Goal: Transaction & Acquisition: Purchase product/service

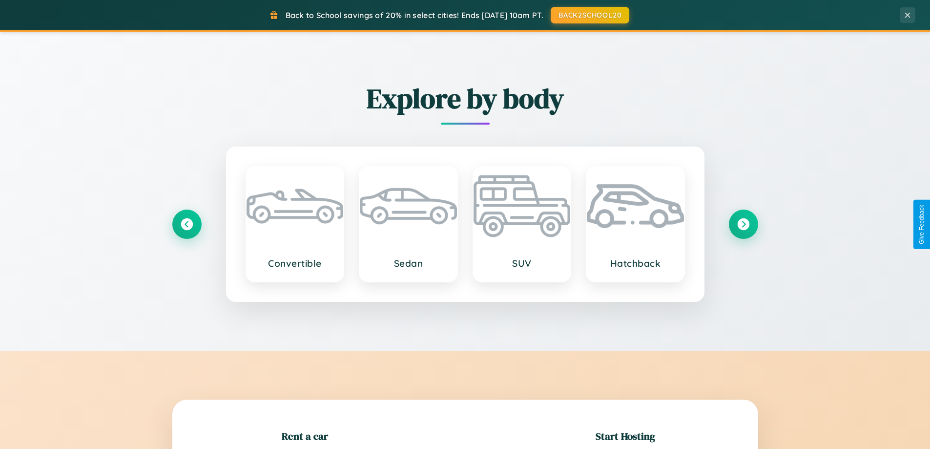
scroll to position [211, 0]
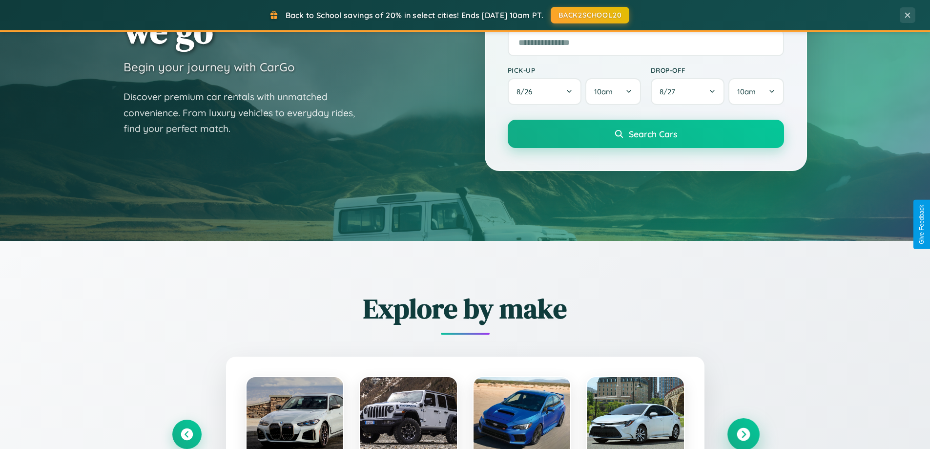
click at [743, 434] on icon at bounding box center [743, 434] width 13 height 13
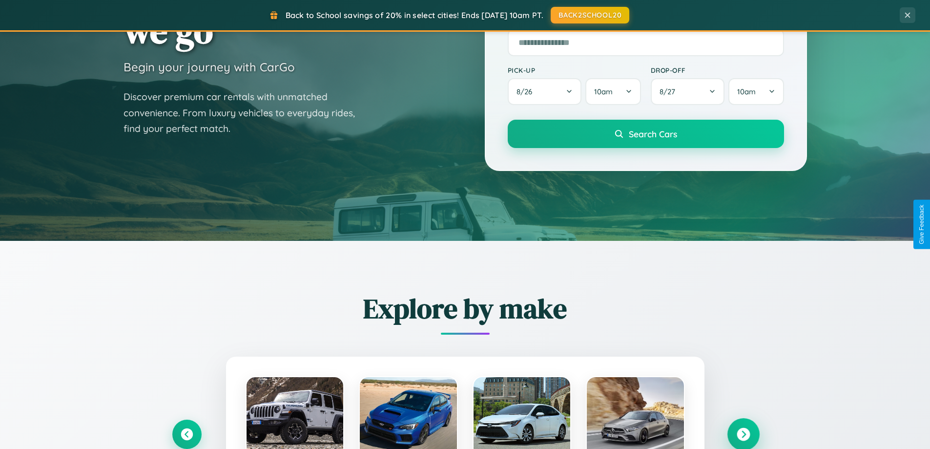
click at [743, 433] on icon at bounding box center [743, 434] width 13 height 13
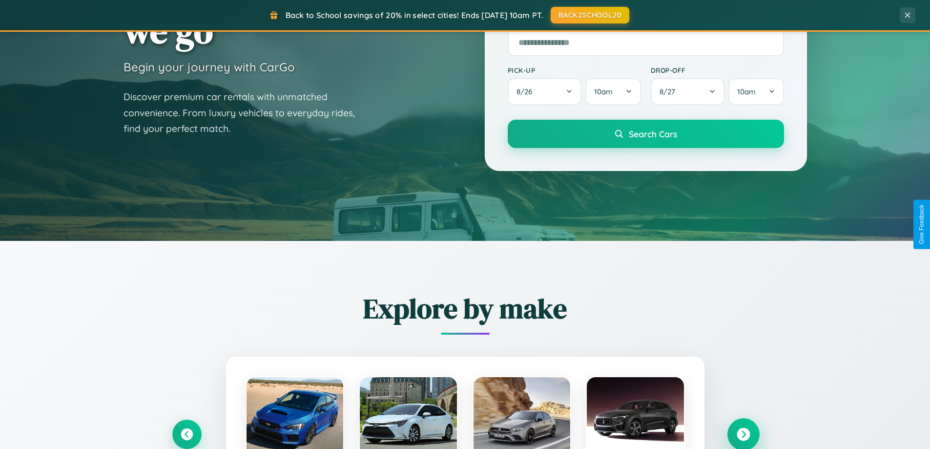
scroll to position [29, 0]
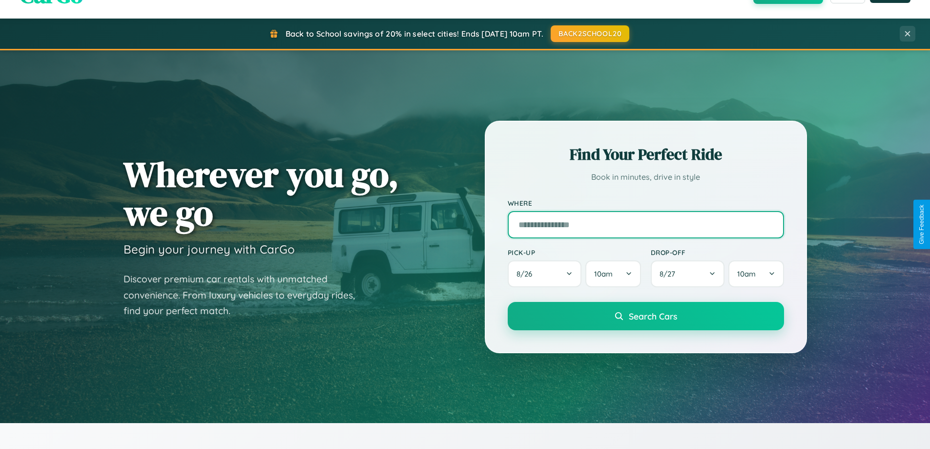
click at [645, 224] on input "text" at bounding box center [646, 224] width 276 height 27
type input "**********"
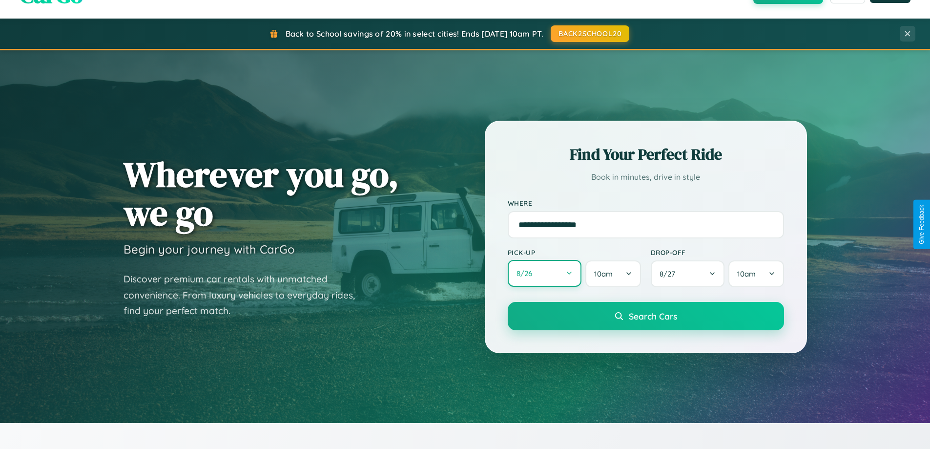
click at [544, 274] on button "8 / 26" at bounding box center [545, 273] width 74 height 27
select select "*"
select select "****"
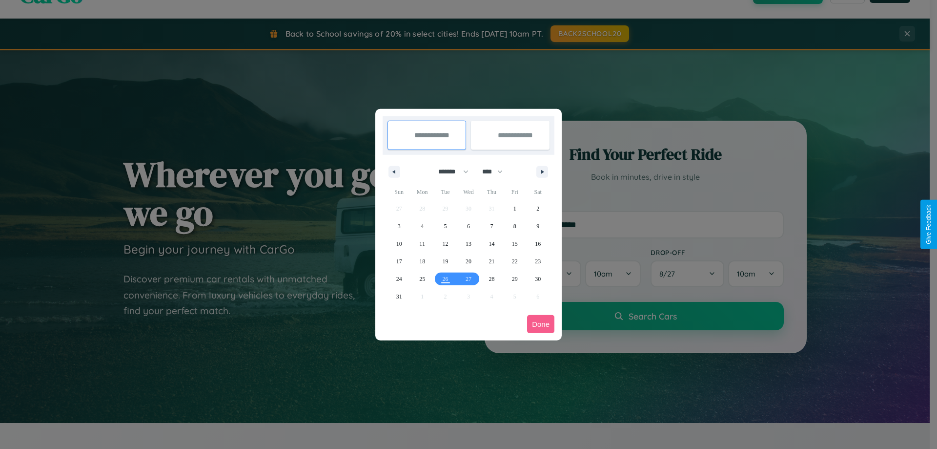
click at [449, 171] on select "******* ******** ***** ***** *** **** **** ****** ********* ******* ******** **…" at bounding box center [451, 172] width 41 height 16
select select "*"
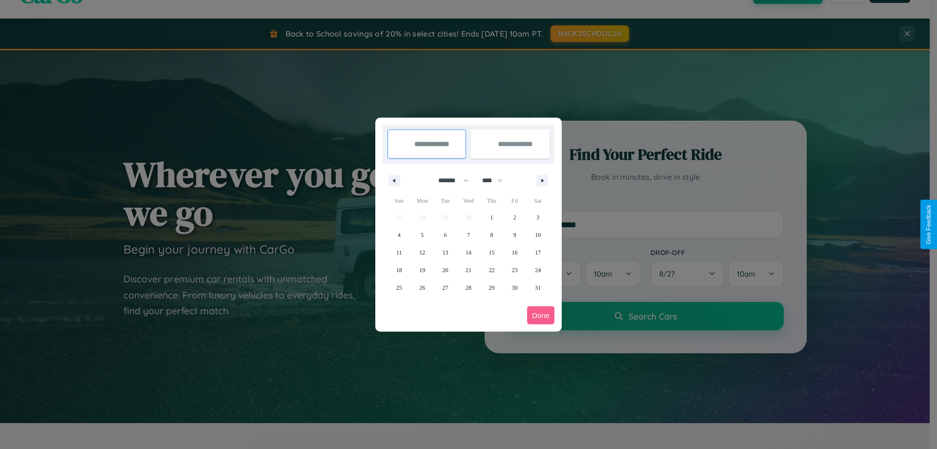
click at [497, 180] on select "**** **** **** **** **** **** **** **** **** **** **** **** **** **** **** ****…" at bounding box center [491, 180] width 29 height 16
select select "****"
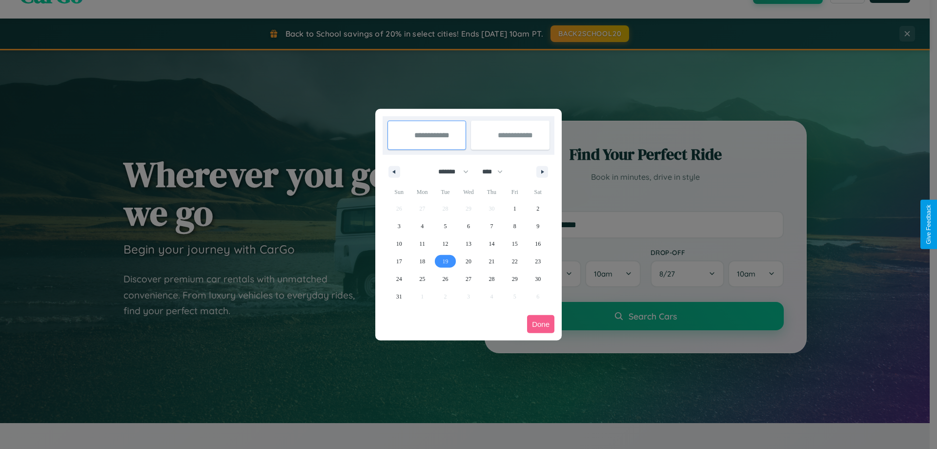
click at [445, 261] on span "19" at bounding box center [446, 261] width 6 height 18
type input "**********"
click at [468, 278] on span "27" at bounding box center [469, 279] width 6 height 18
type input "**********"
click at [541, 324] on button "Done" at bounding box center [540, 324] width 27 height 18
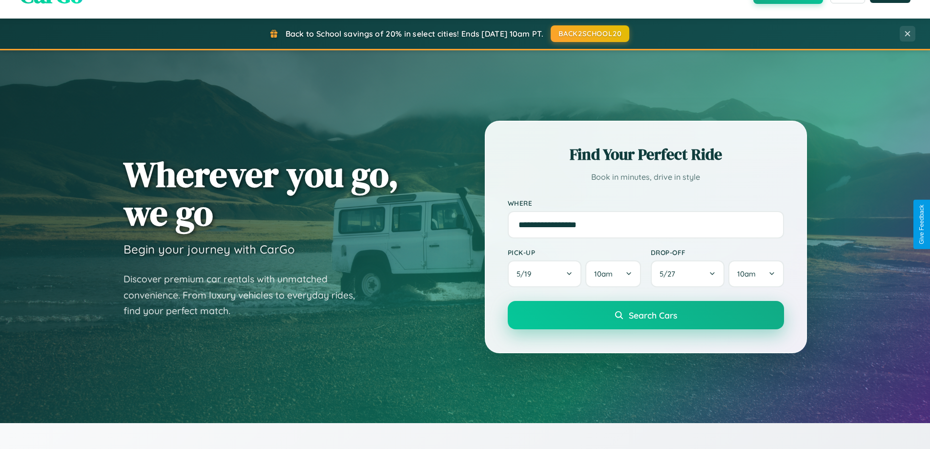
click at [645, 315] on span "Search Cars" at bounding box center [653, 314] width 48 height 11
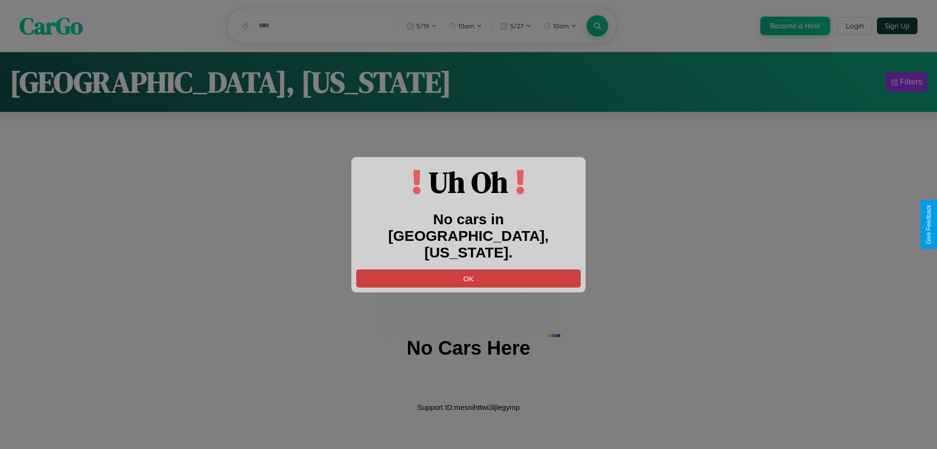
click at [469, 269] on button "OK" at bounding box center [468, 278] width 225 height 18
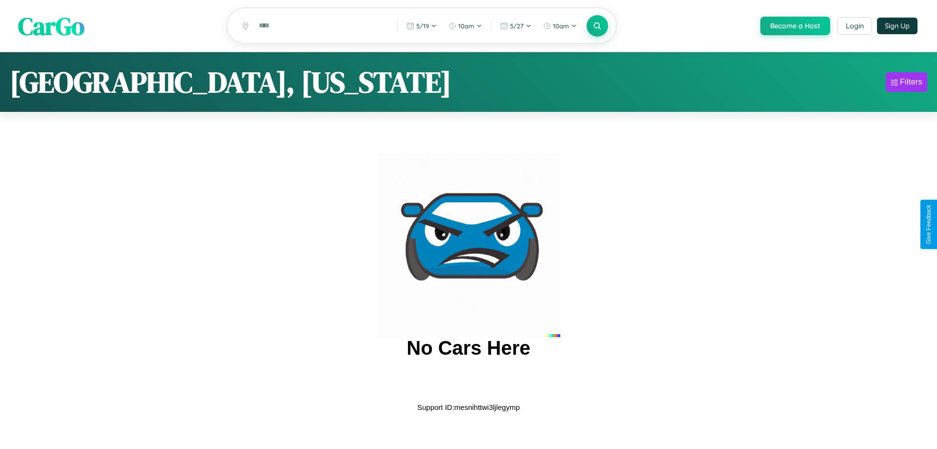
click at [51, 26] on span "CarGo" at bounding box center [51, 26] width 66 height 34
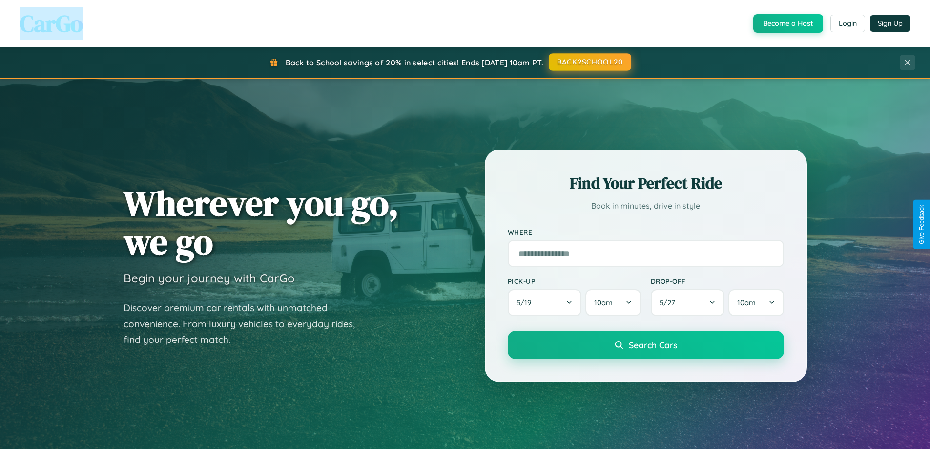
click at [589, 62] on button "BACK2SCHOOL20" at bounding box center [590, 62] width 82 height 18
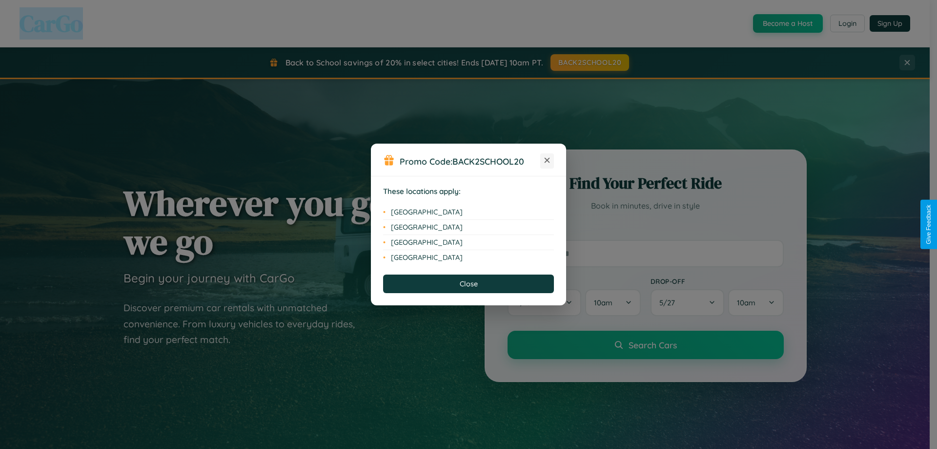
click at [547, 161] on icon at bounding box center [547, 160] width 5 height 5
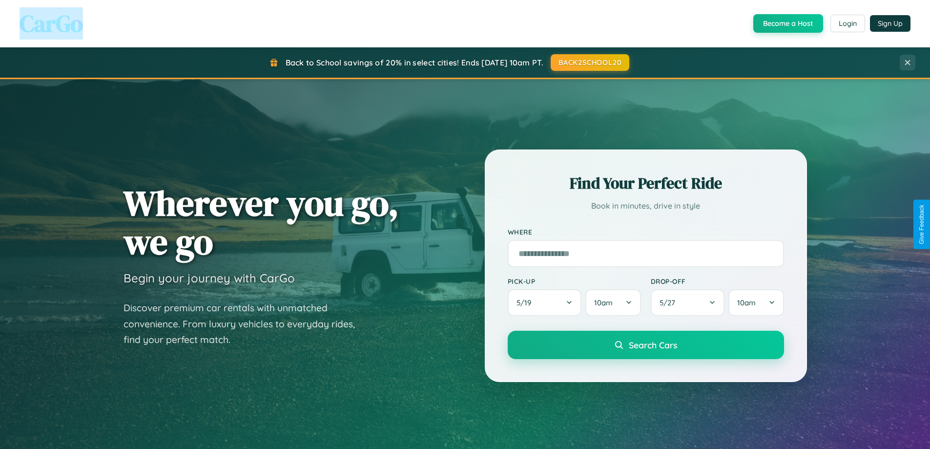
scroll to position [421, 0]
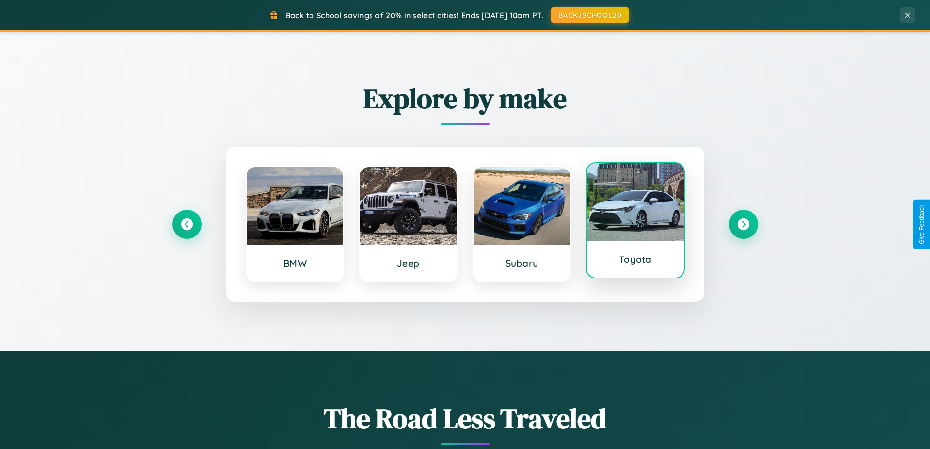
click at [635, 222] on div at bounding box center [635, 202] width 97 height 78
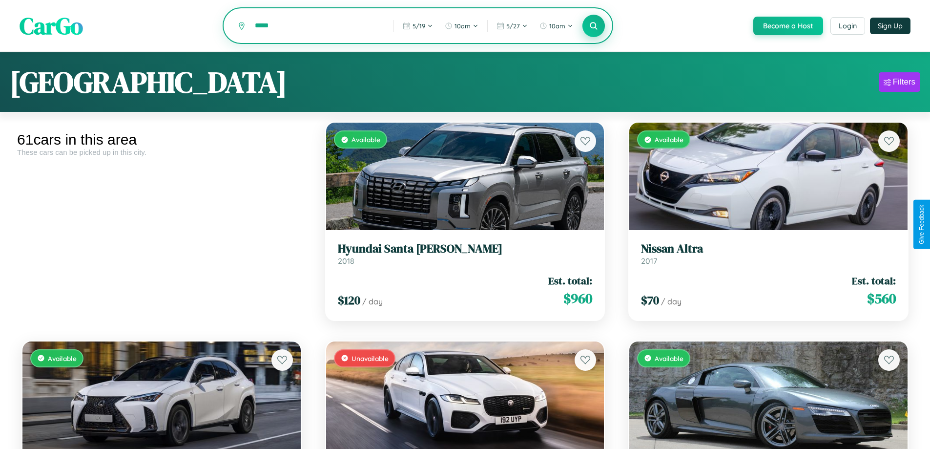
type input "*****"
click at [593, 26] on icon at bounding box center [593, 25] width 9 height 9
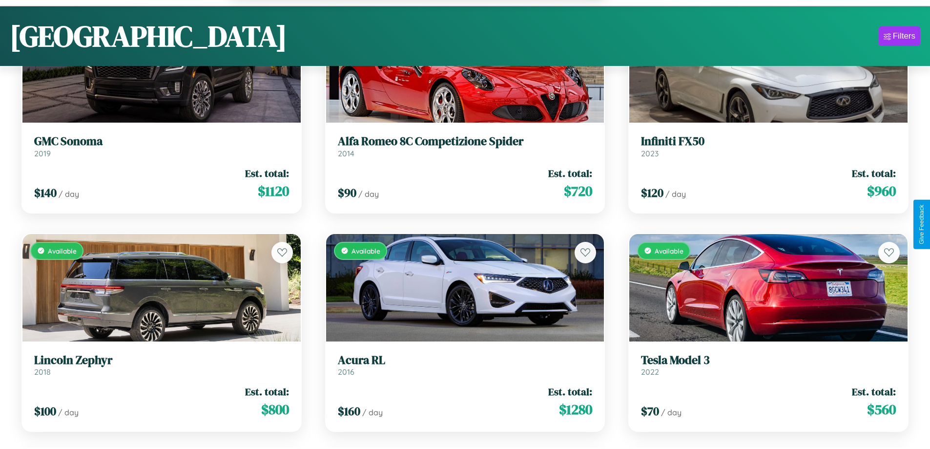
scroll to position [2832, 0]
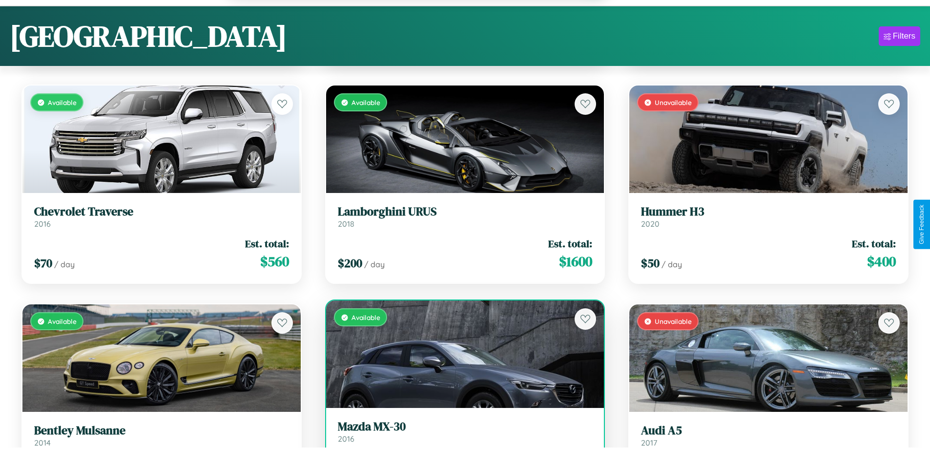
click at [461, 436] on link "Mazda MX-30 2016" at bounding box center [465, 431] width 255 height 24
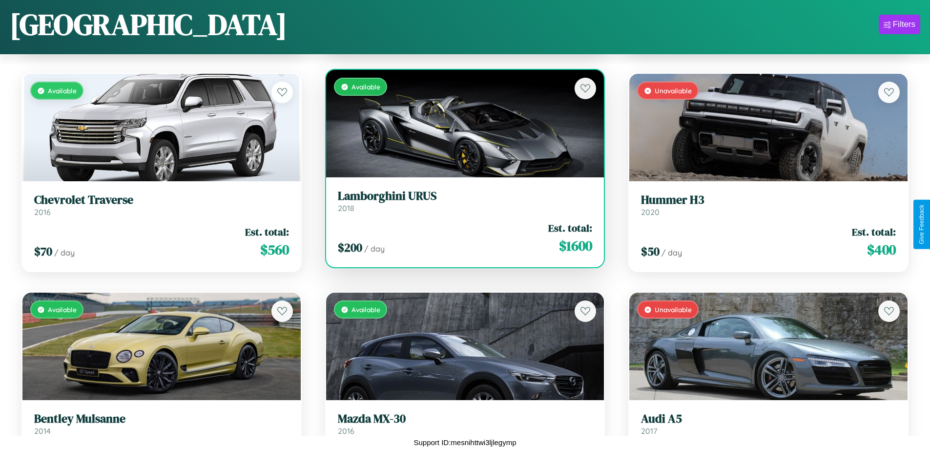
scroll to position [2978, 0]
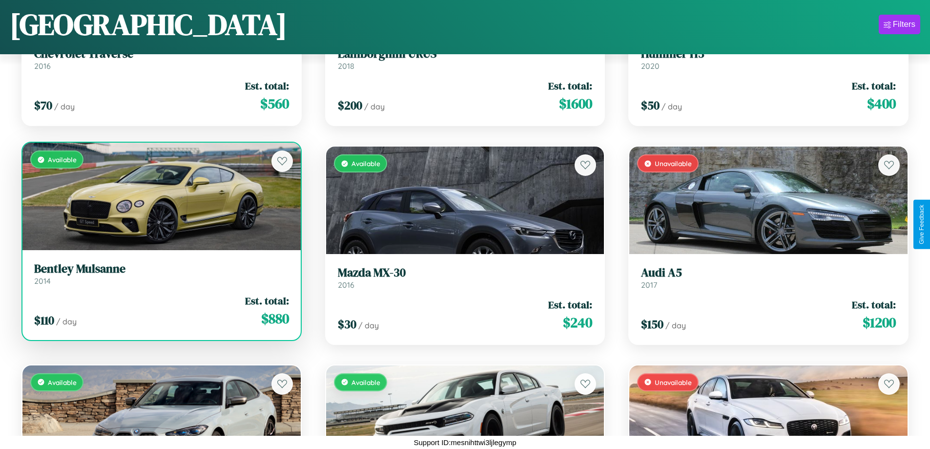
click at [160, 277] on link "Bentley Mulsanne 2014" at bounding box center [161, 274] width 255 height 24
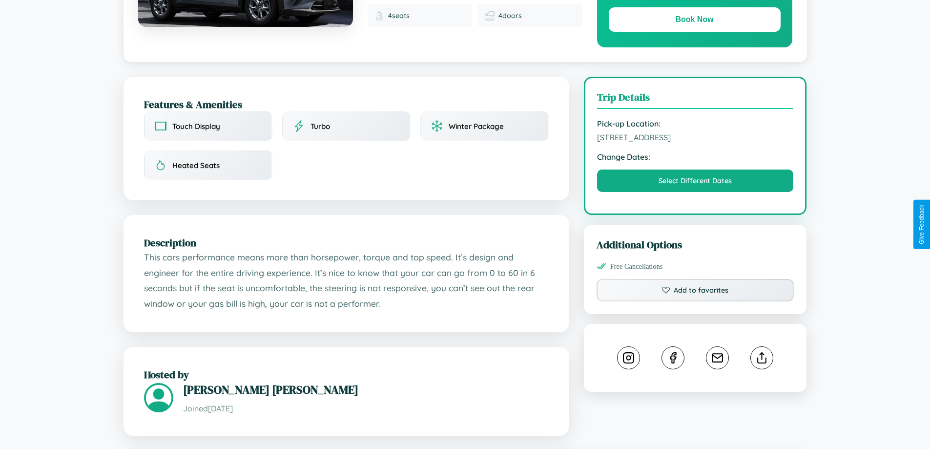
scroll to position [321, 0]
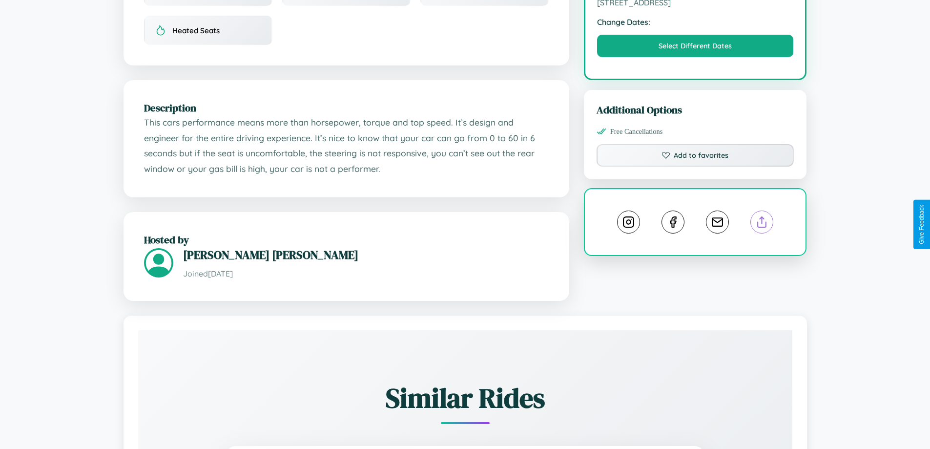
click at [762, 223] on line at bounding box center [762, 220] width 0 height 7
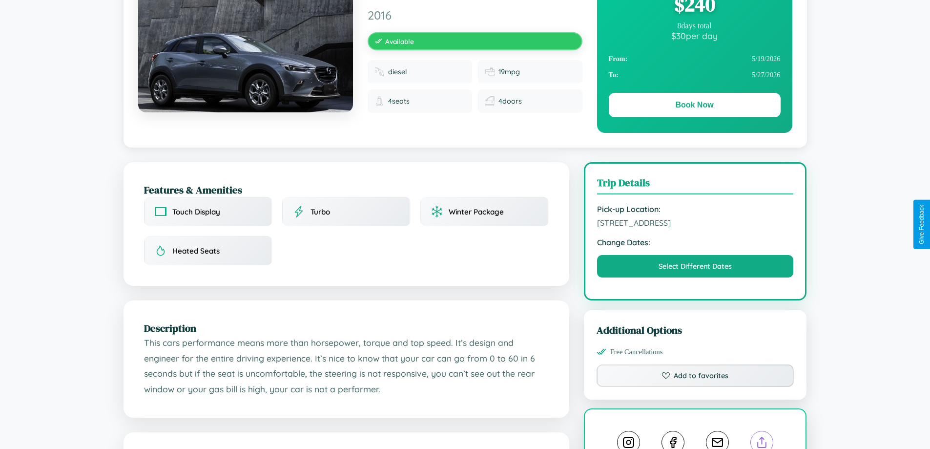
scroll to position [100, 0]
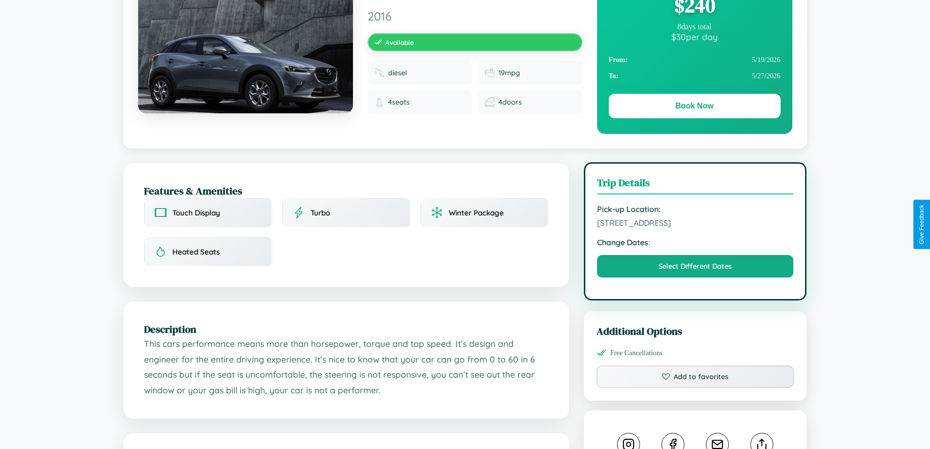
click at [695, 224] on span "[STREET_ADDRESS]" at bounding box center [695, 223] width 197 height 10
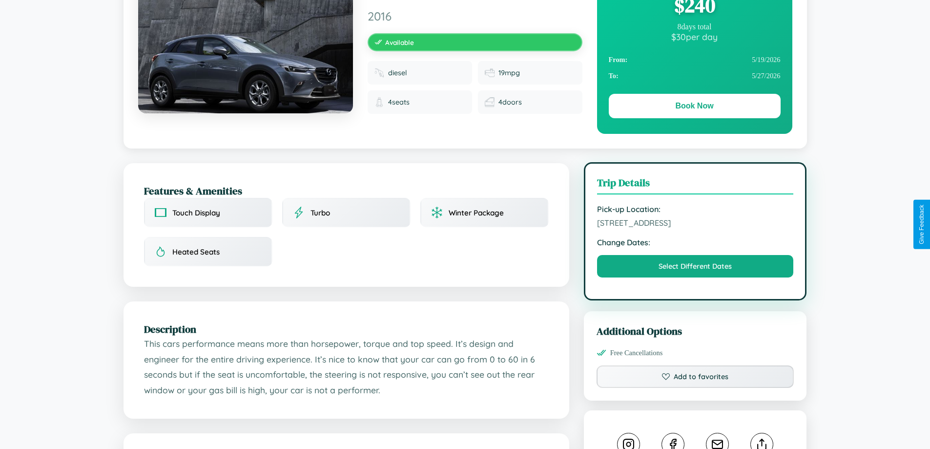
click at [695, 224] on span "[STREET_ADDRESS]" at bounding box center [695, 223] width 197 height 10
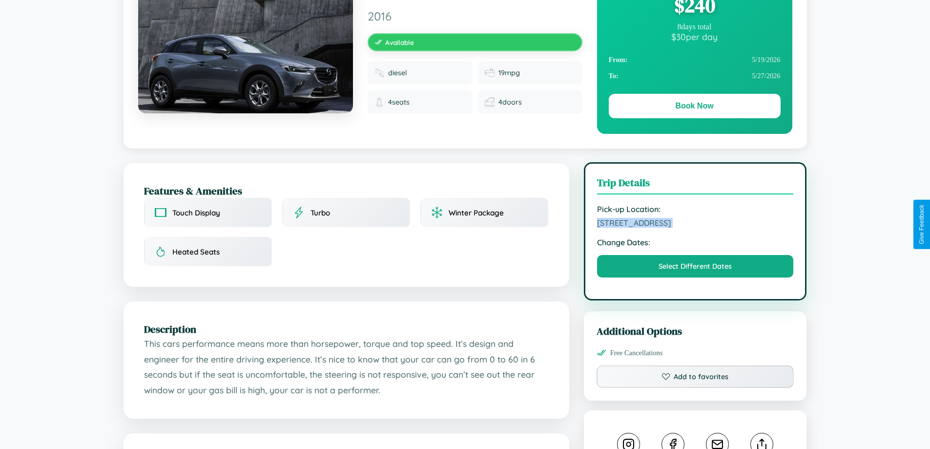
click at [695, 224] on span "[STREET_ADDRESS]" at bounding box center [695, 223] width 197 height 10
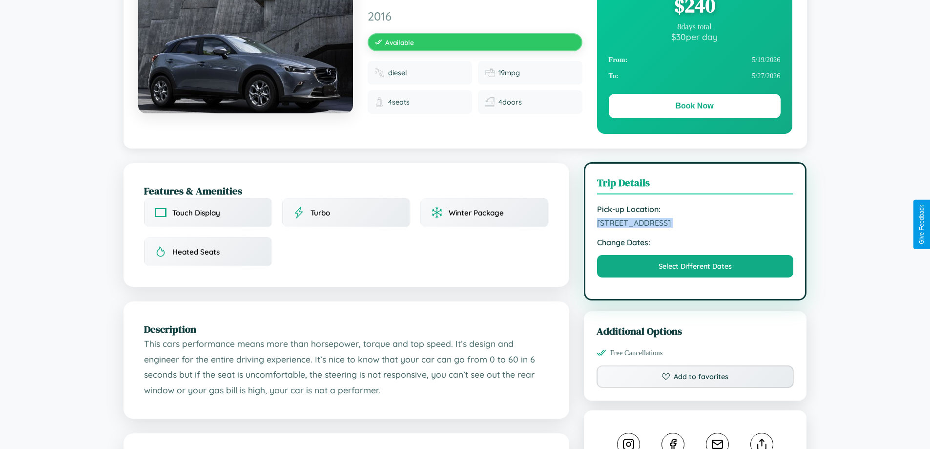
click at [695, 224] on span "[STREET_ADDRESS]" at bounding box center [695, 223] width 197 height 10
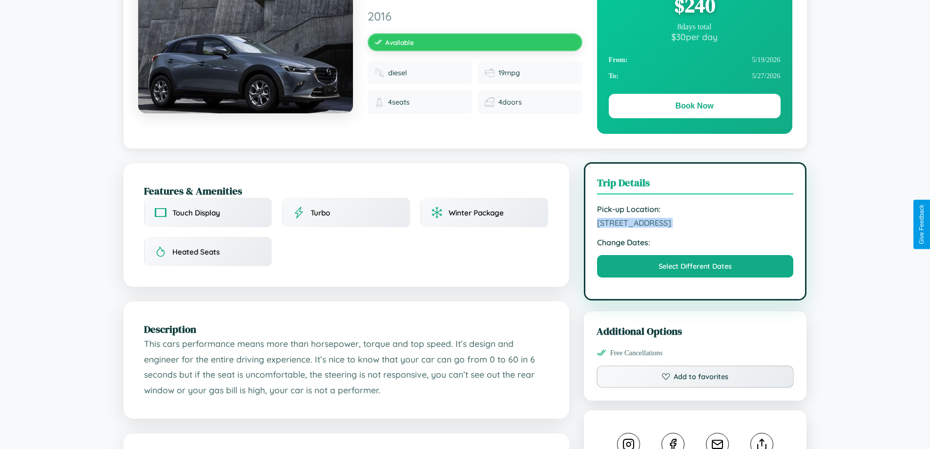
click at [695, 224] on span "[STREET_ADDRESS]" at bounding box center [695, 223] width 197 height 10
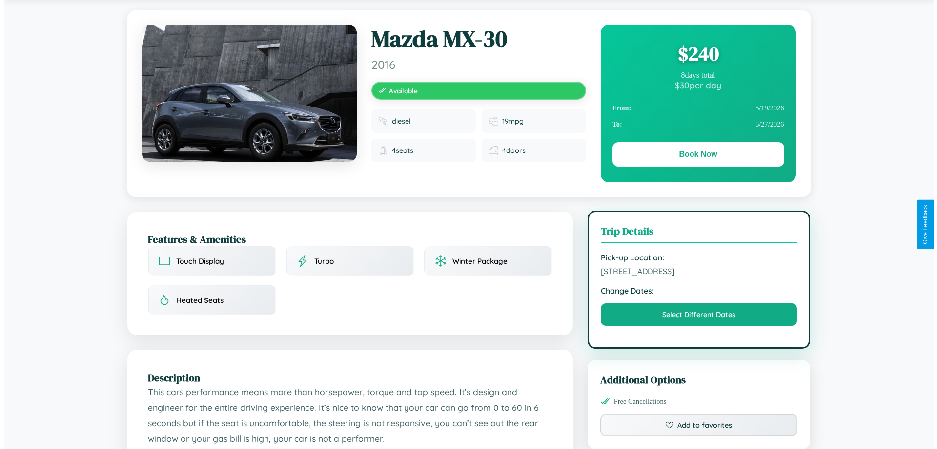
scroll to position [0, 0]
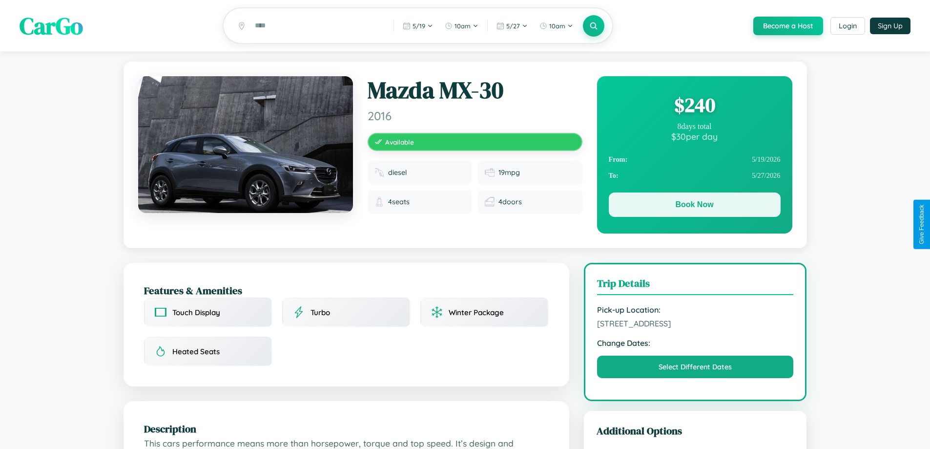
click at [694, 206] on button "Book Now" at bounding box center [695, 204] width 172 height 24
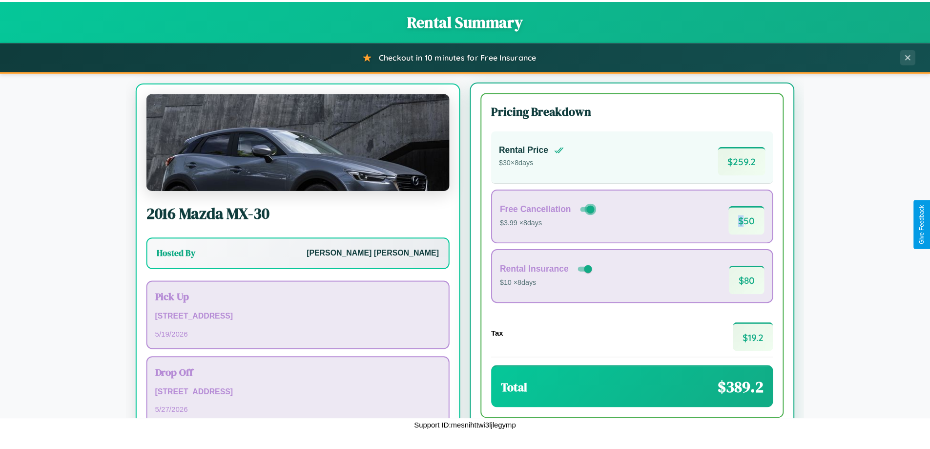
scroll to position [45, 0]
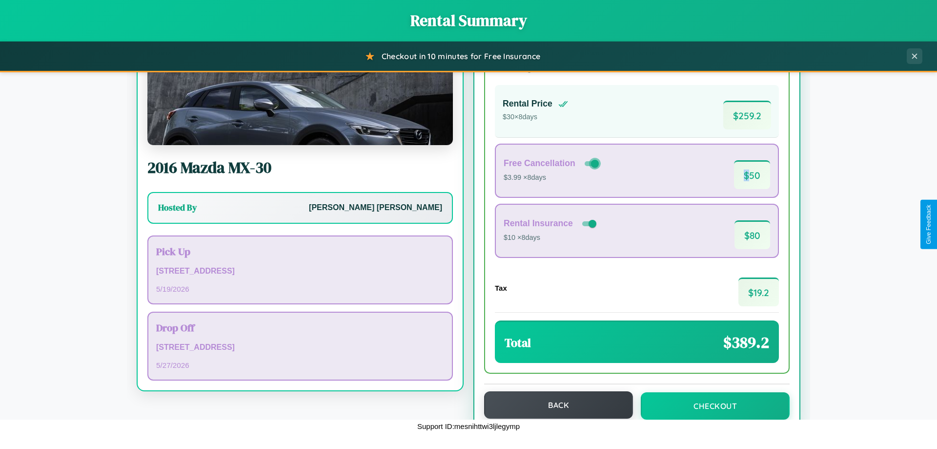
click at [554, 405] on button "Back" at bounding box center [558, 404] width 149 height 27
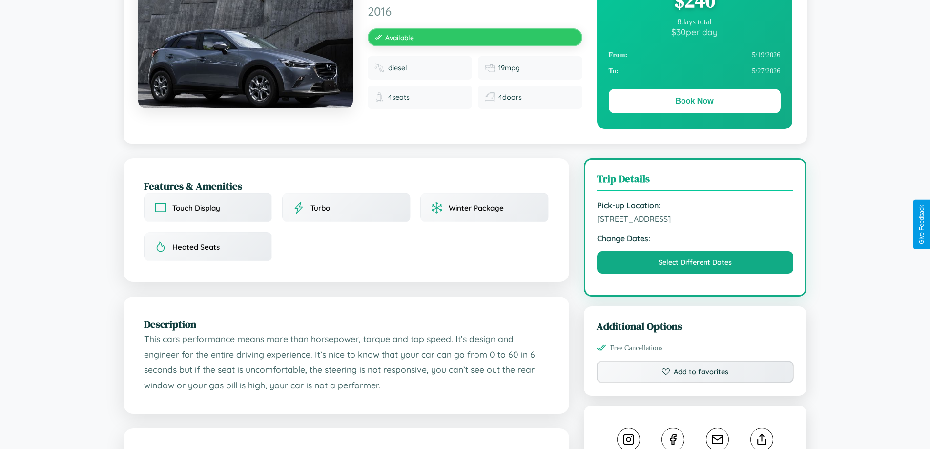
scroll to position [101, 0]
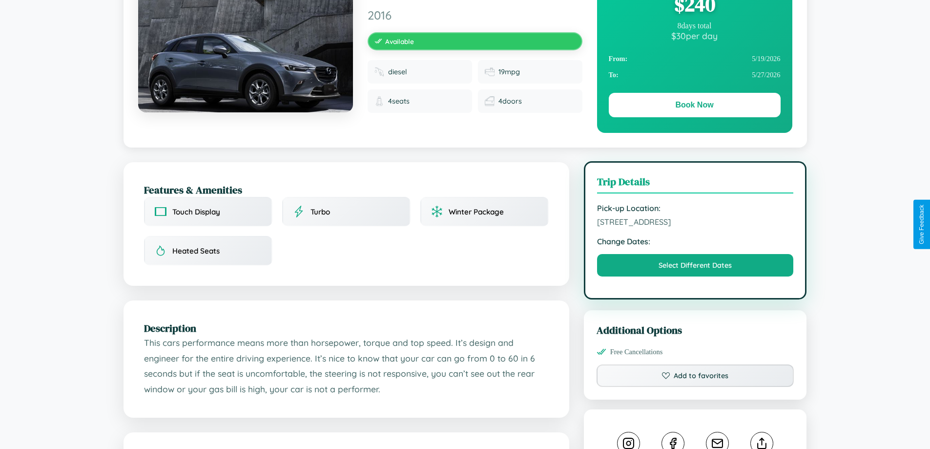
click at [695, 223] on span "4599 Jefferson Street Tokyo 69921 Japan" at bounding box center [695, 222] width 197 height 10
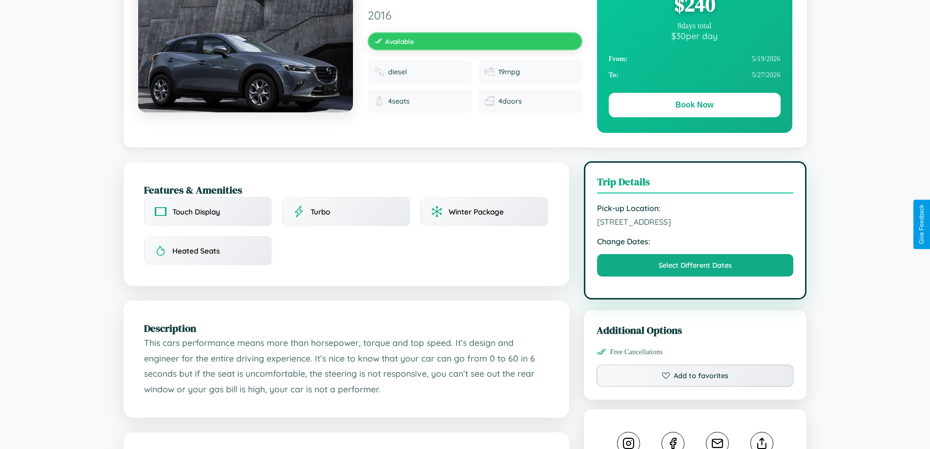
click at [695, 223] on span "4599 Jefferson Street Tokyo 69921 Japan" at bounding box center [695, 222] width 197 height 10
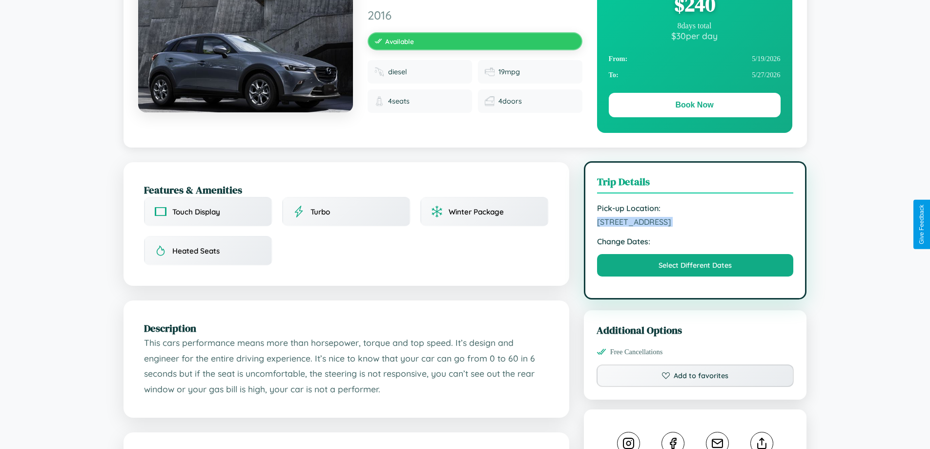
click at [695, 223] on span "4599 Jefferson Street Tokyo 69921 Japan" at bounding box center [695, 222] width 197 height 10
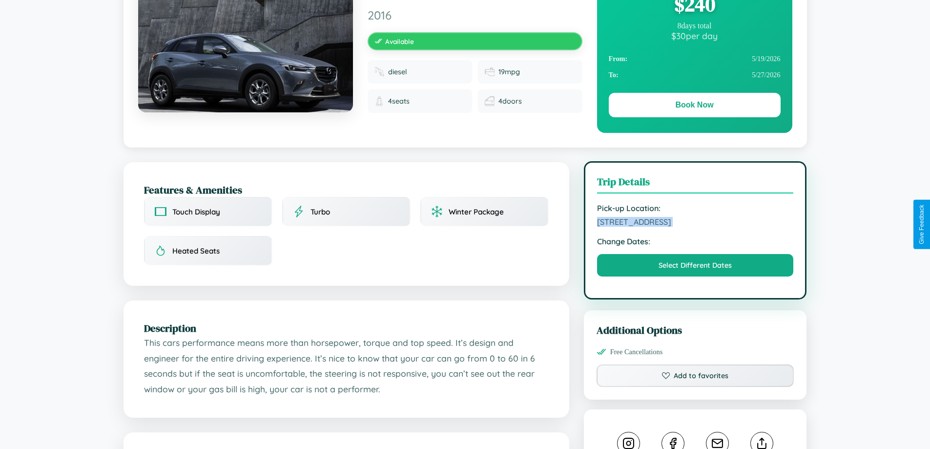
click at [695, 223] on span "4599 Jefferson Street Tokyo 69921 Japan" at bounding box center [695, 222] width 197 height 10
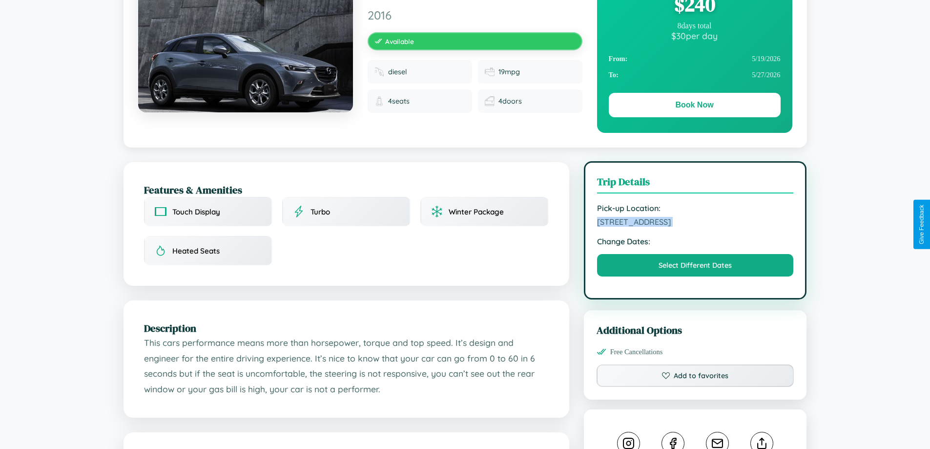
click at [695, 223] on span "4599 Jefferson Street Tokyo 69921 Japan" at bounding box center [695, 222] width 197 height 10
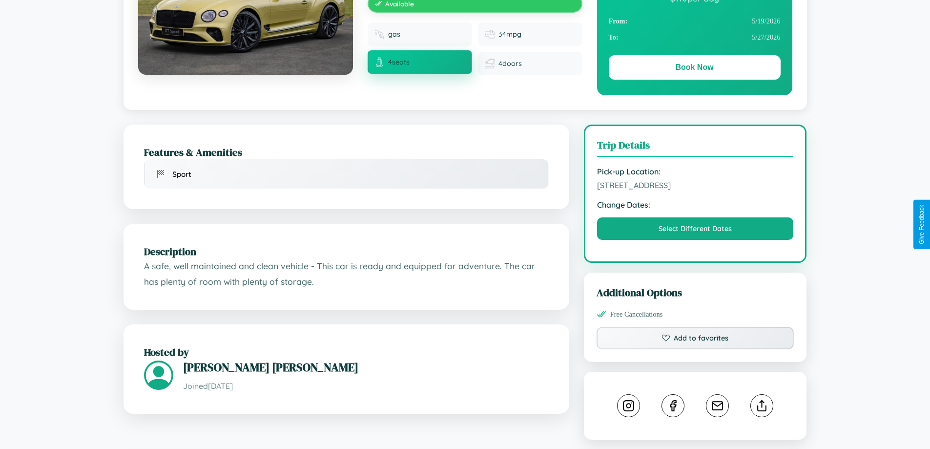
scroll to position [253, 0]
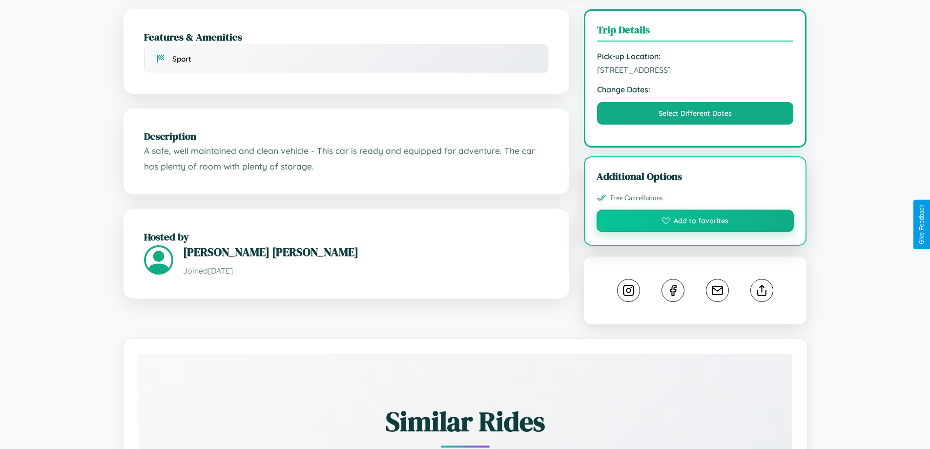
click at [695, 222] on button "Add to favorites" at bounding box center [695, 220] width 198 height 22
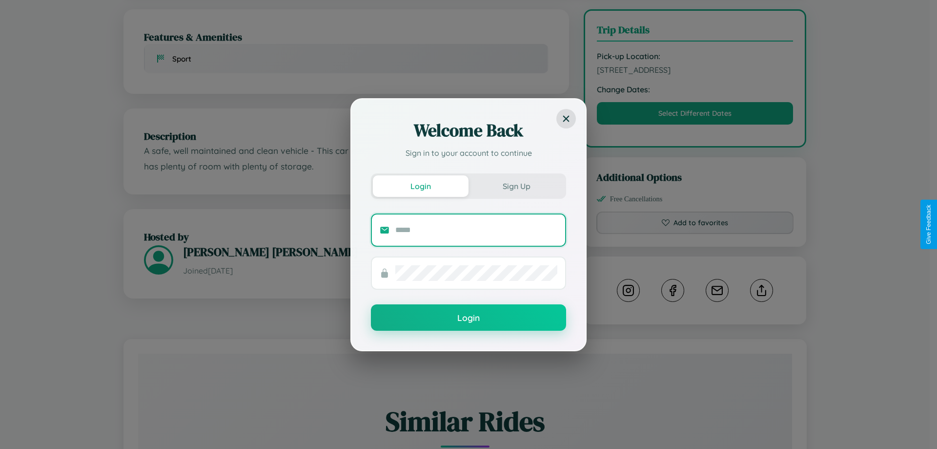
click at [476, 229] on input "text" at bounding box center [476, 230] width 162 height 16
type input "**********"
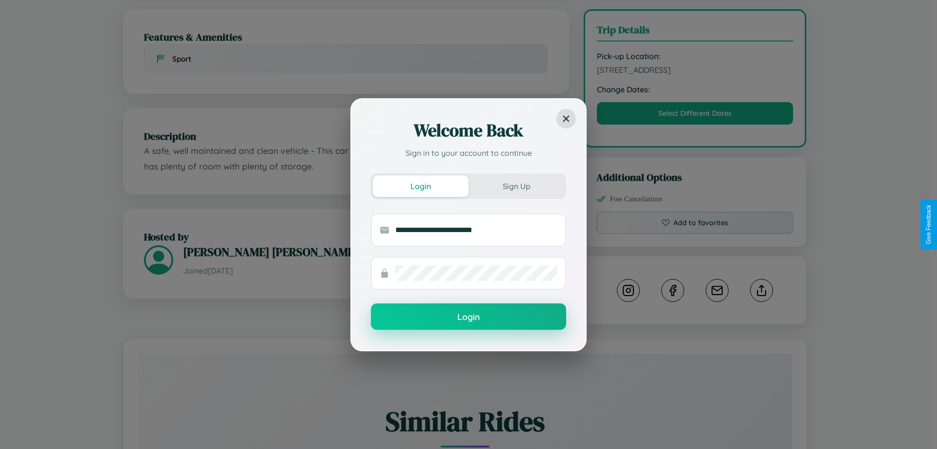
click at [469, 316] on button "Login" at bounding box center [468, 316] width 195 height 26
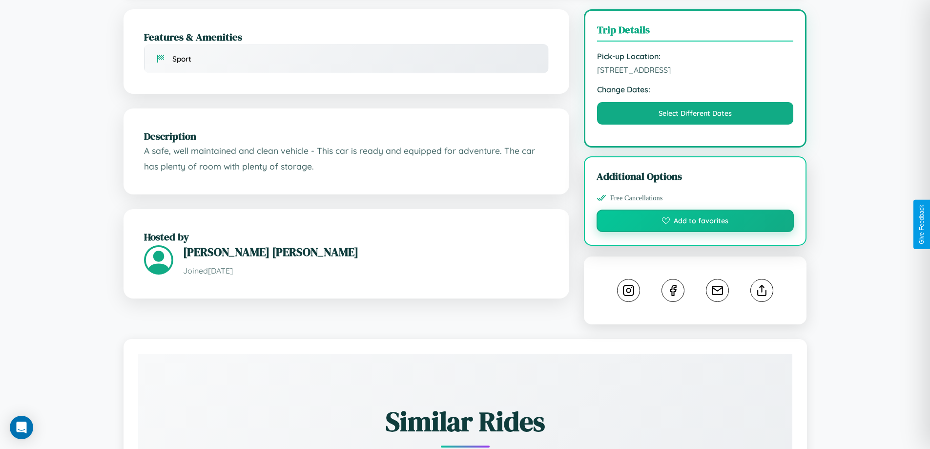
click at [695, 222] on button "Add to favorites" at bounding box center [695, 220] width 198 height 22
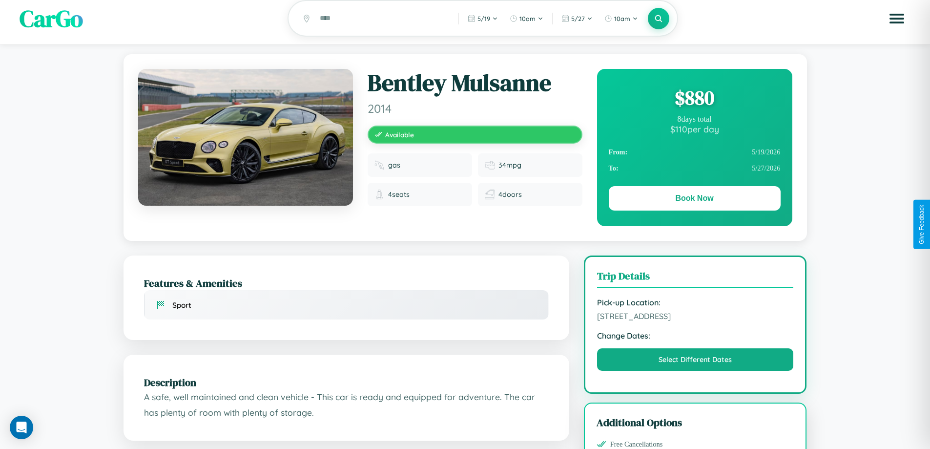
scroll to position [0, 0]
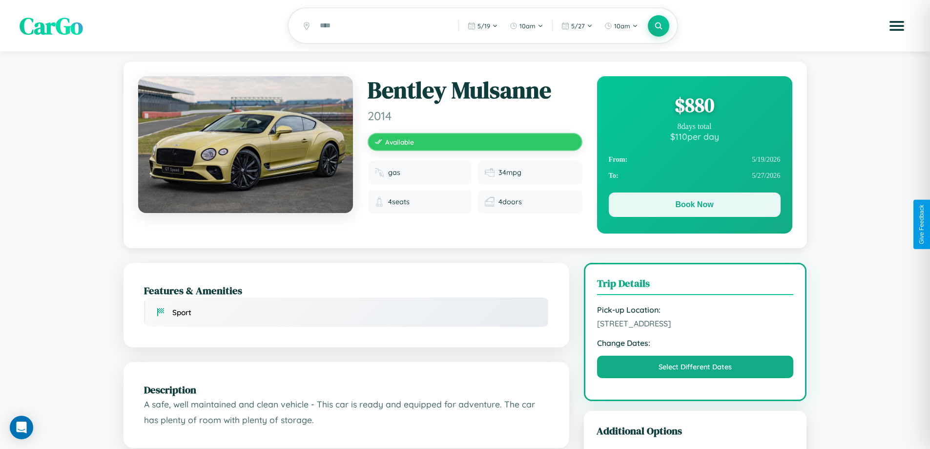
click at [694, 206] on button "Book Now" at bounding box center [695, 204] width 172 height 24
